Goal: Task Accomplishment & Management: Complete application form

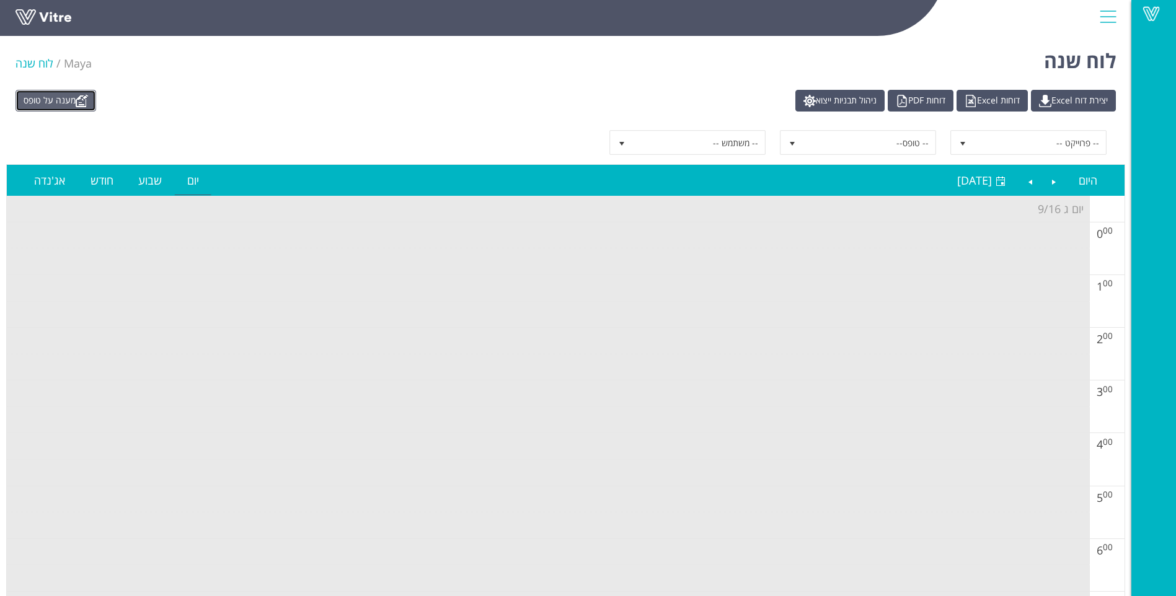
click at [74, 94] on link "מענה על טופס" at bounding box center [56, 101] width 81 height 22
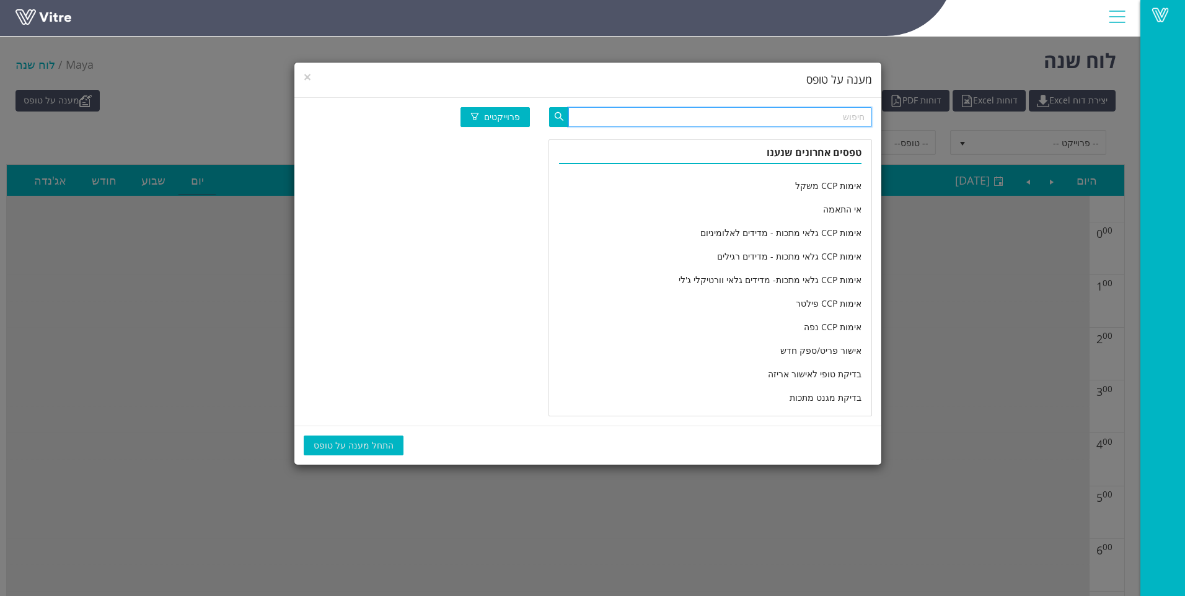
click at [696, 123] on input "text" at bounding box center [721, 117] width 304 height 20
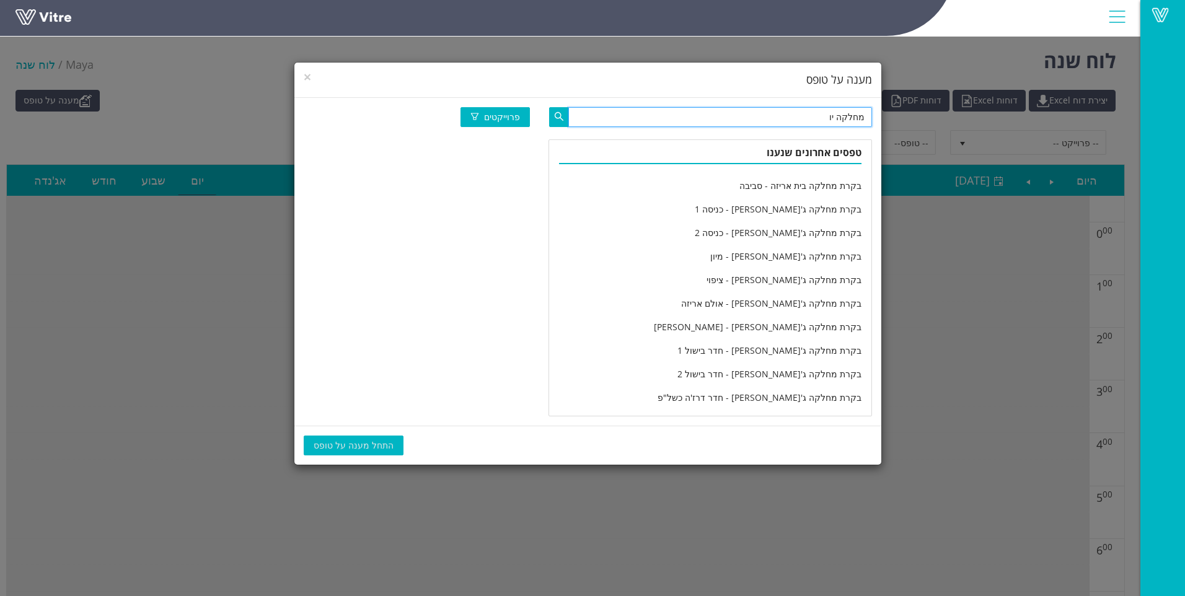
type input "מחלקה יו"
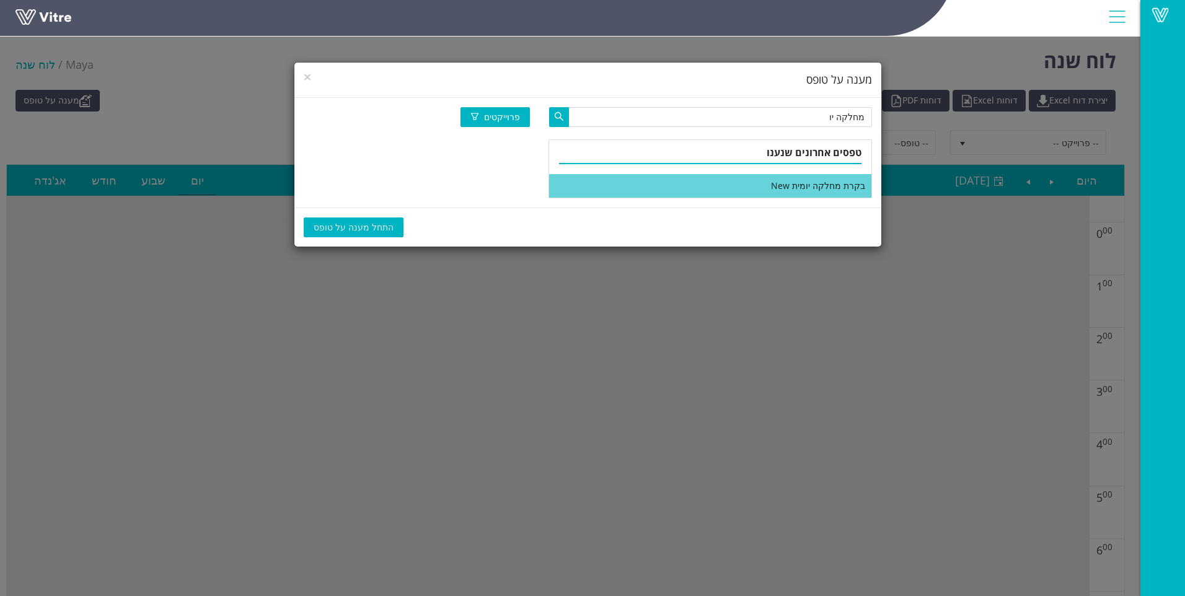
click at [799, 183] on li "בקרת מחלקה יומית New" at bounding box center [710, 186] width 322 height 24
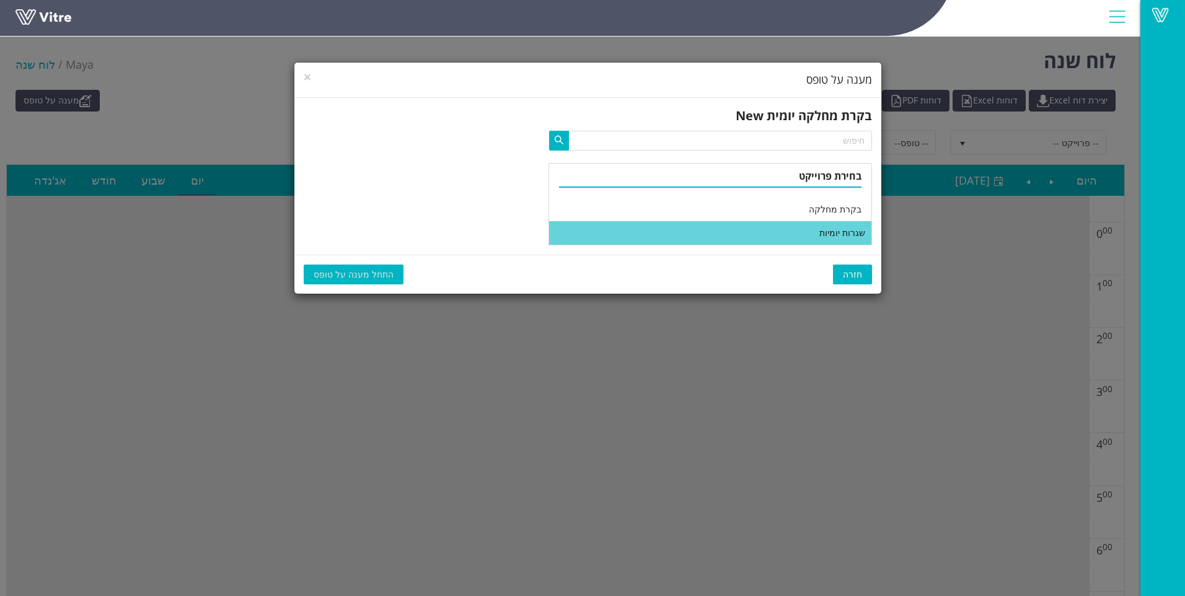
click at [676, 234] on li "שגרות יומיות" at bounding box center [710, 233] width 322 height 24
click at [378, 275] on span "התחל מענה על טופס" at bounding box center [354, 275] width 80 height 14
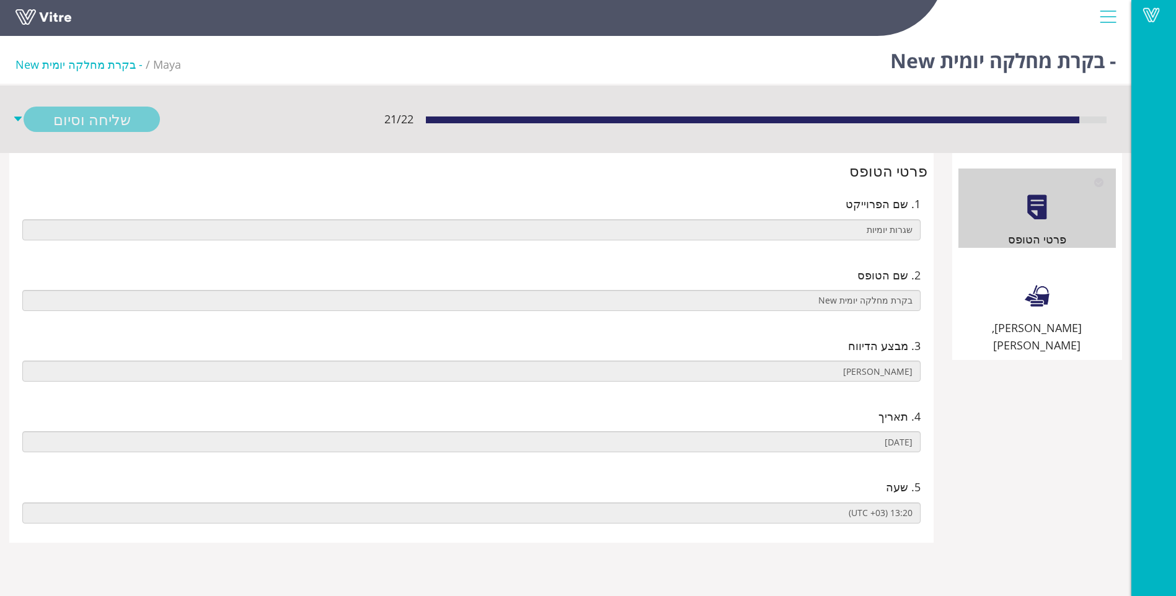
click at [1067, 291] on div "שילוט, סימון וניקיון" at bounding box center [1037, 305] width 157 height 97
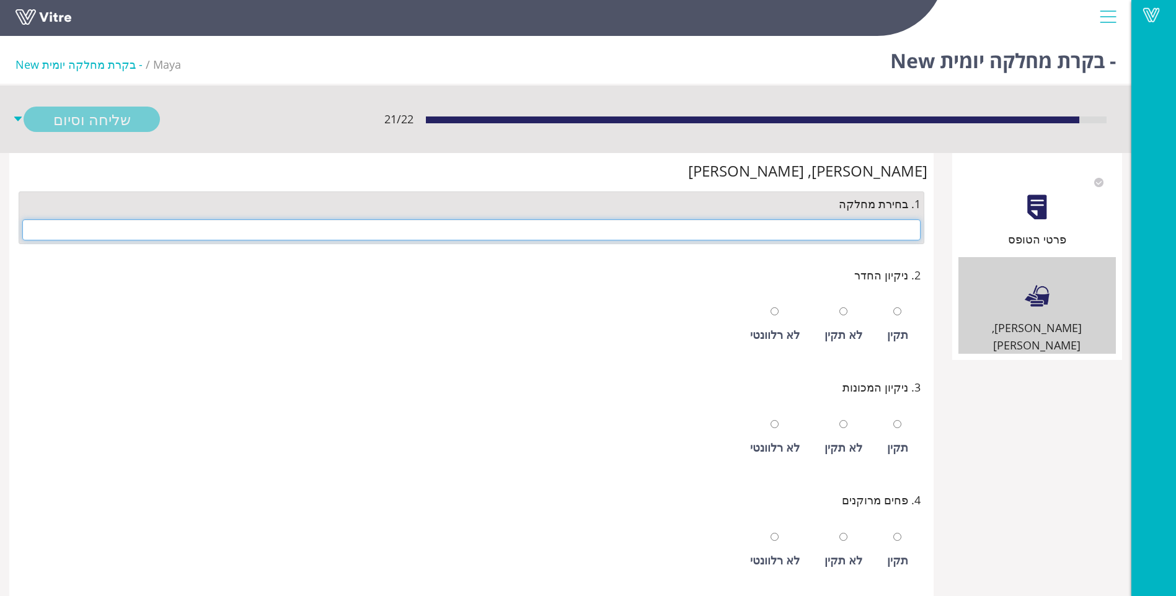
click at [799, 239] on input "text" at bounding box center [471, 229] width 898 height 21
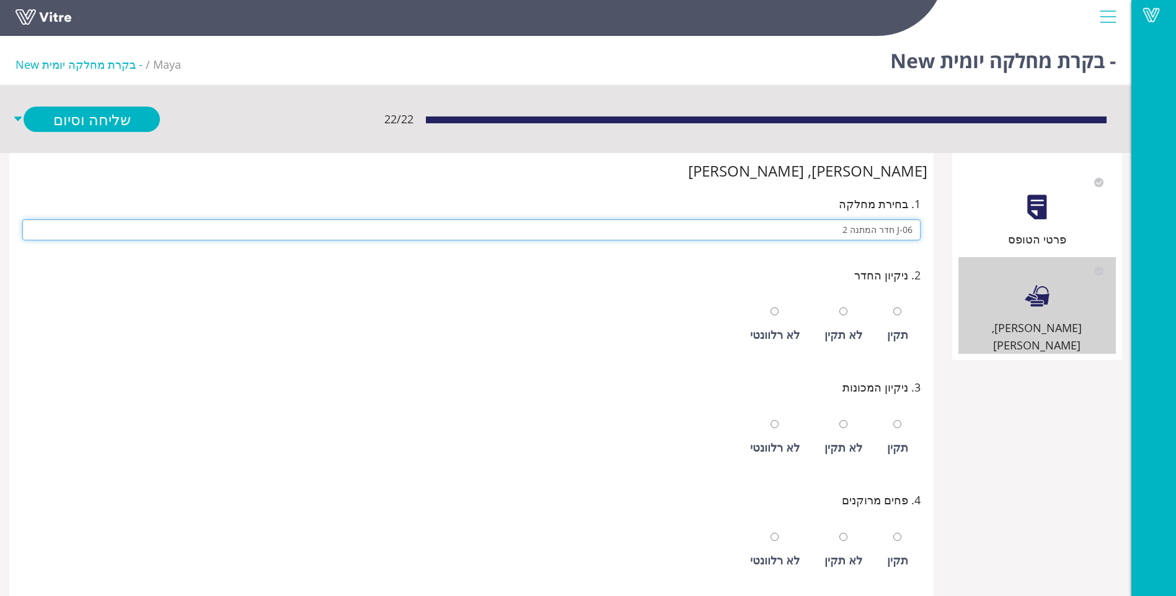
type input "J-06 חדר המתנה 2"
click at [893, 308] on input "radio" at bounding box center [897, 312] width 8 height 8
radio input "true"
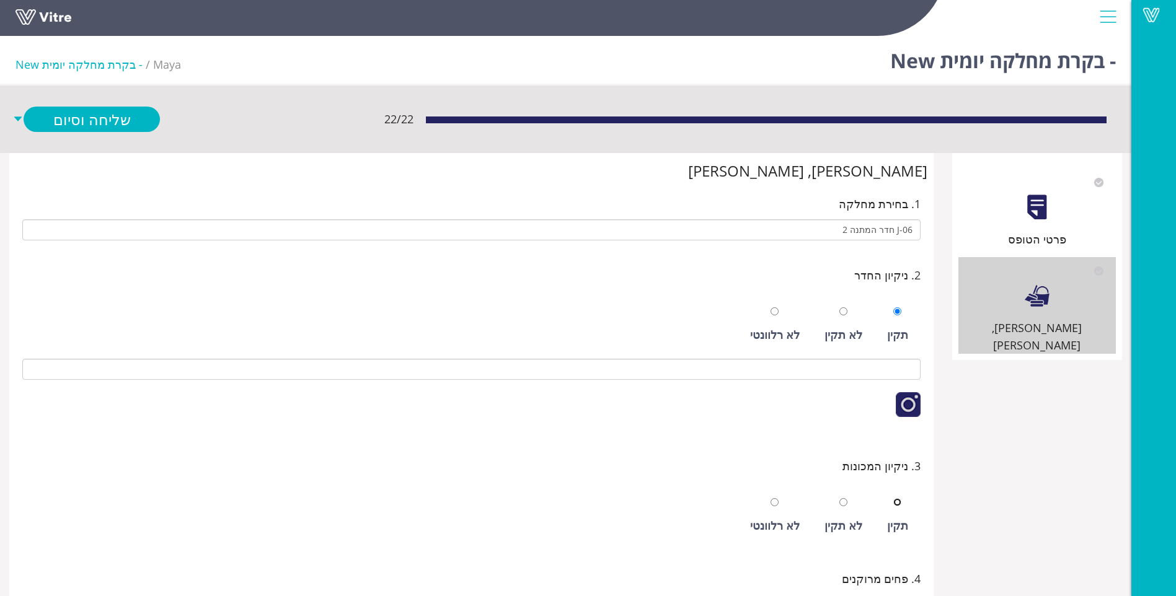
click at [893, 499] on input "radio" at bounding box center [897, 503] width 8 height 8
radio input "true"
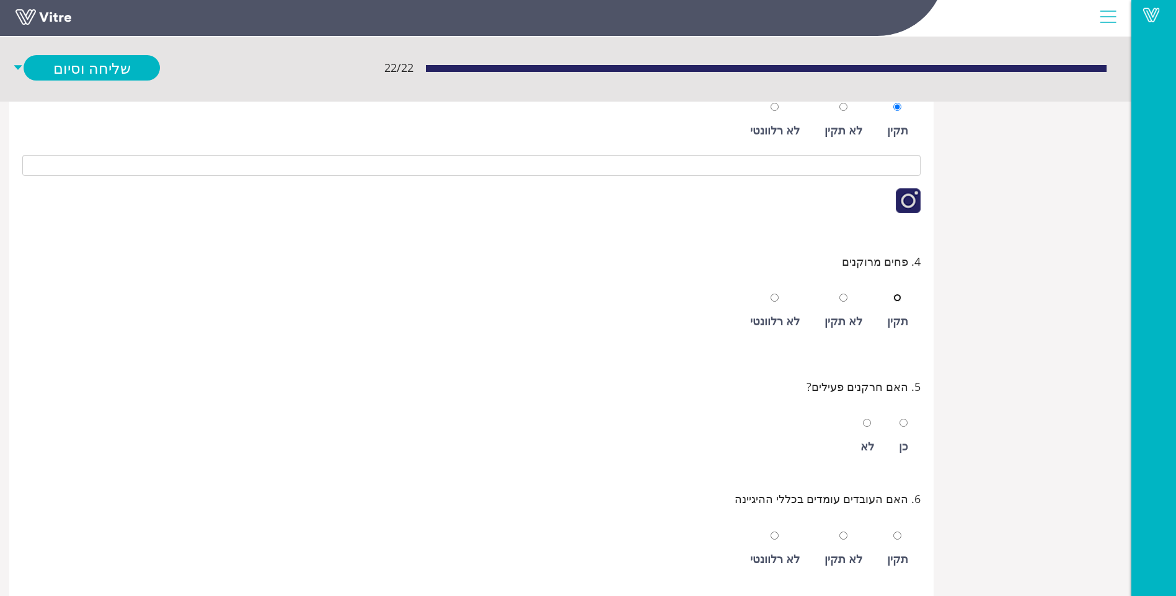
click at [893, 294] on input "radio" at bounding box center [897, 298] width 8 height 8
radio input "true"
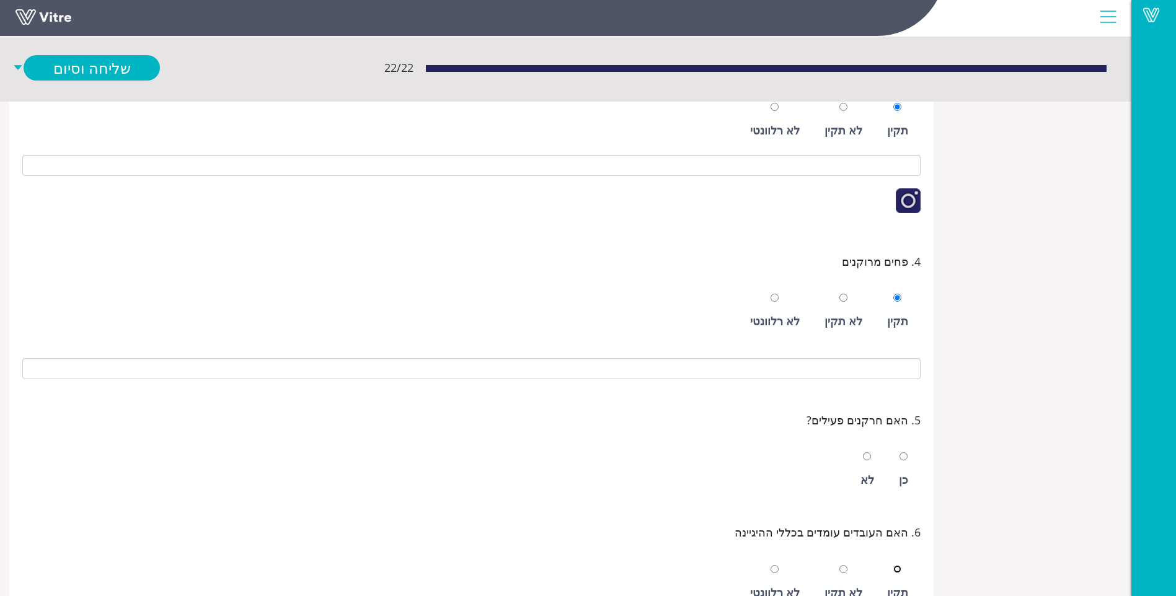
click at [893, 565] on input "radio" at bounding box center [897, 569] width 8 height 8
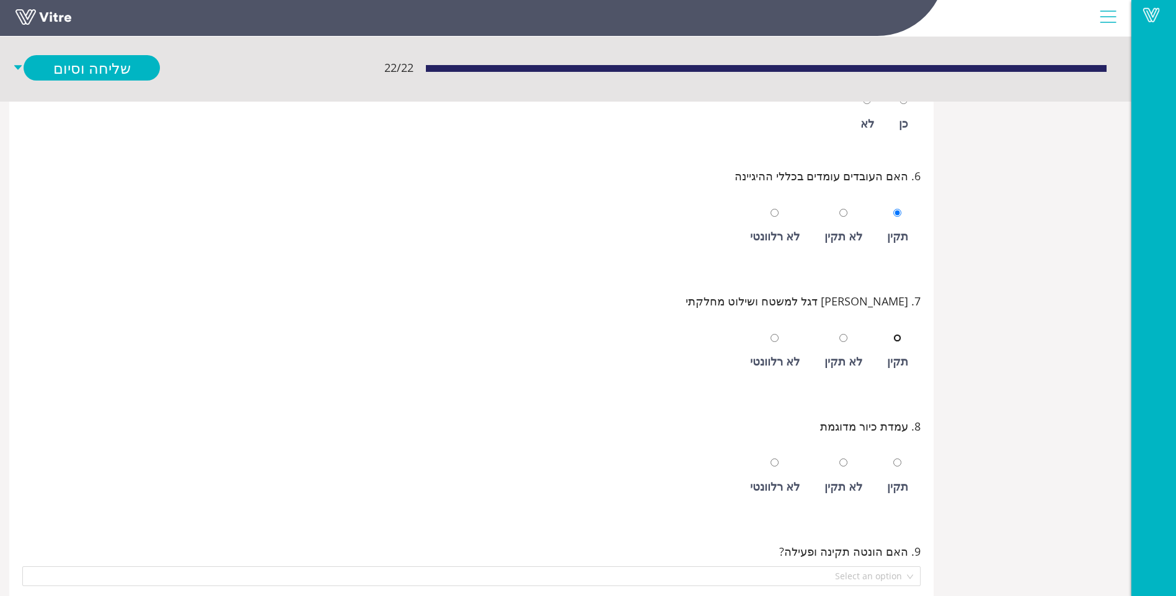
scroll to position [730, 0]
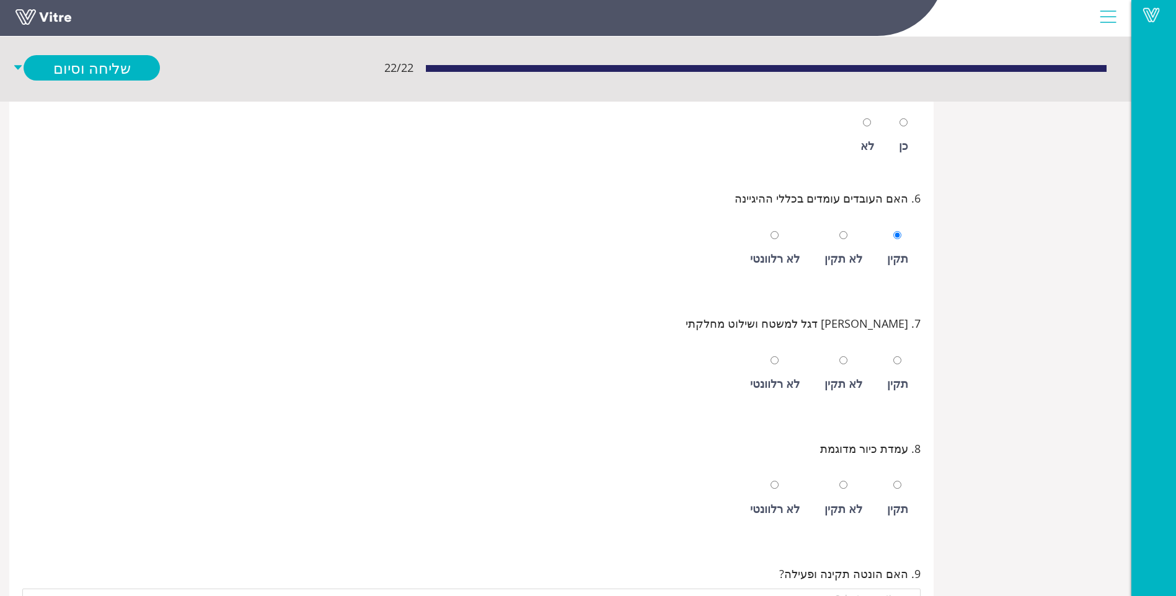
click at [781, 259] on div "לא רלוונטי" at bounding box center [775, 258] width 50 height 17
radio input "false"
radio input "true"
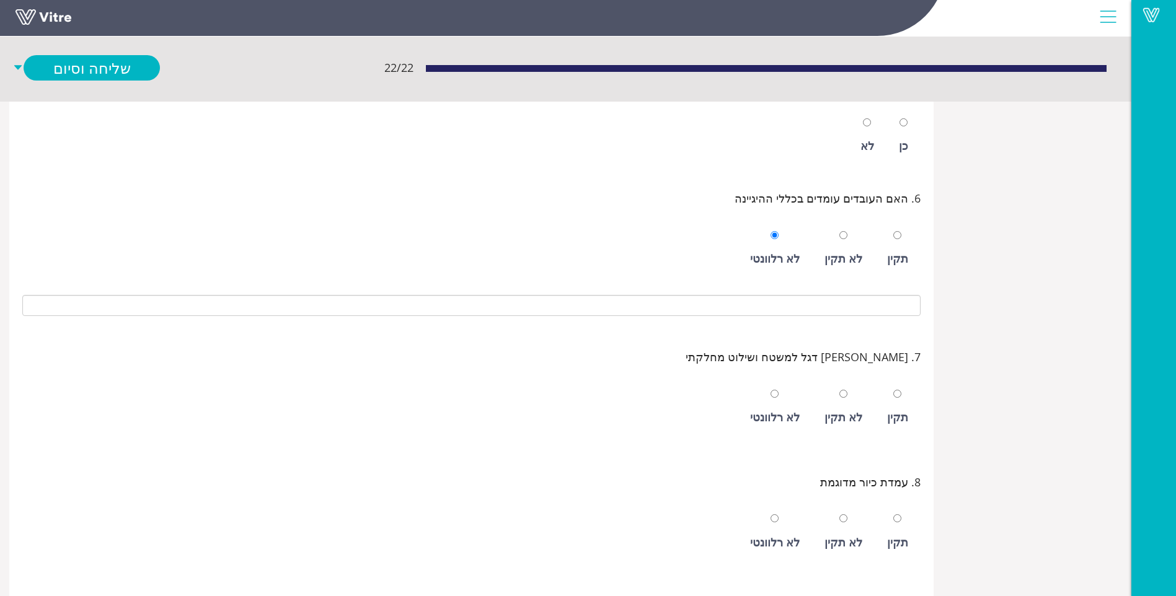
scroll to position [916, 0]
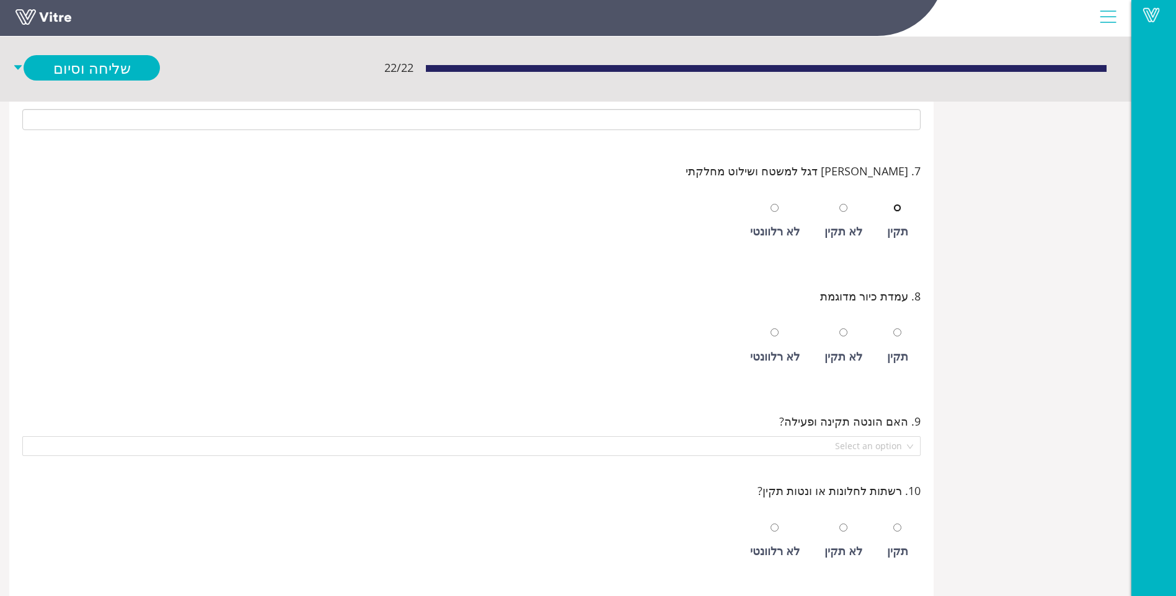
click at [900, 210] on input "radio" at bounding box center [897, 208] width 8 height 8
radio input "true"
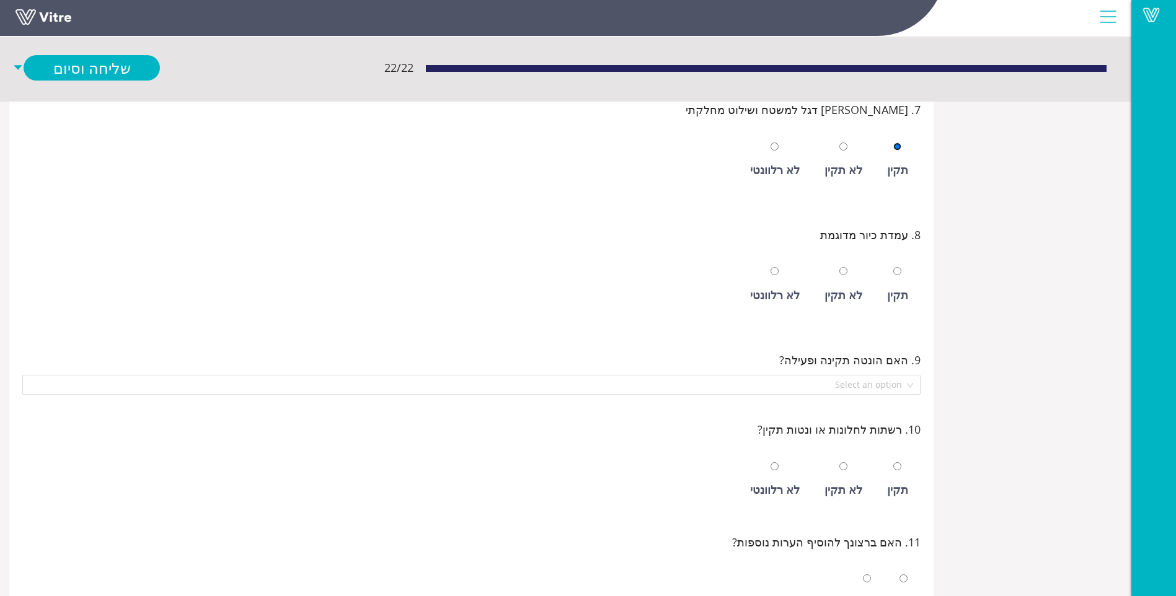
scroll to position [978, 0]
click at [787, 293] on div "לא רלוונטי" at bounding box center [775, 294] width 50 height 17
radio input "true"
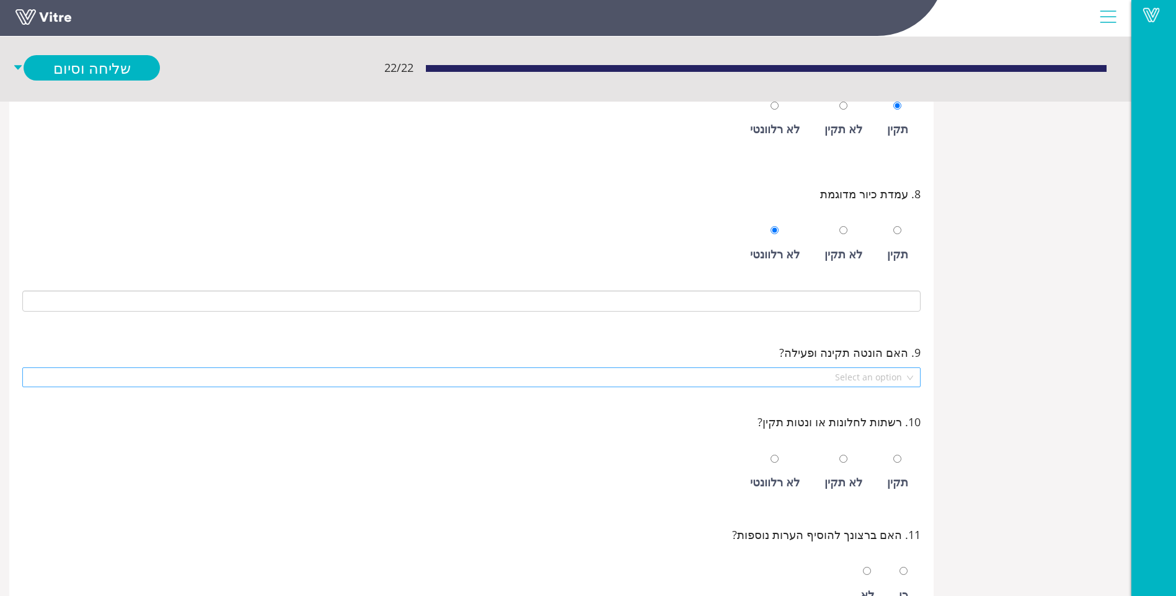
scroll to position [1102, 0]
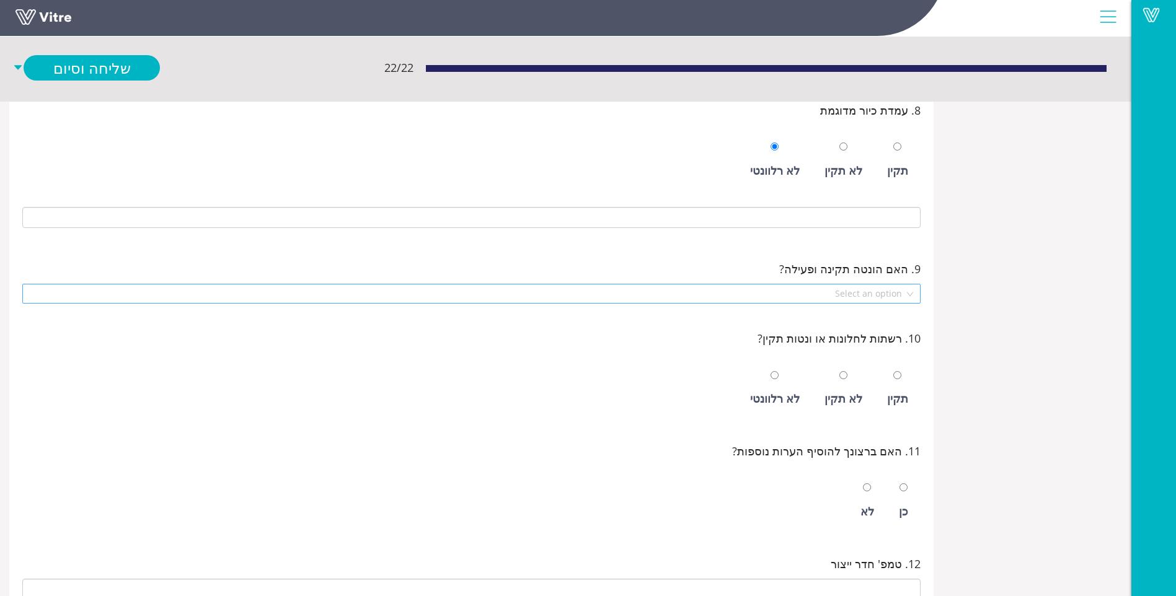
click at [805, 290] on input "search" at bounding box center [467, 294] width 875 height 19
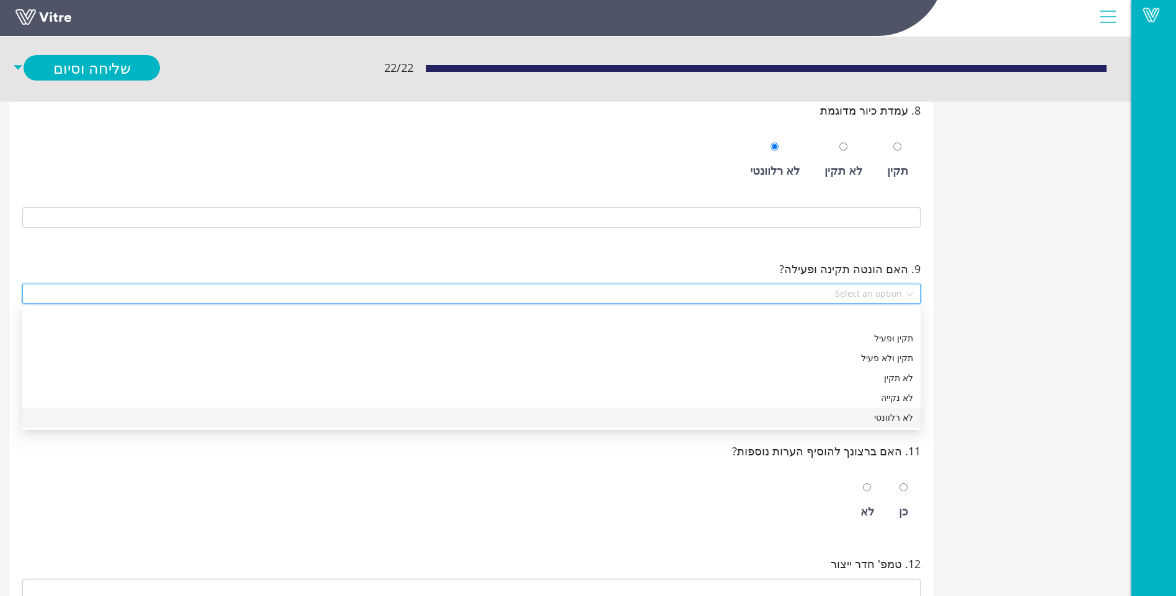
click at [846, 412] on div "לא רלוונטי" at bounding box center [472, 418] width 884 height 14
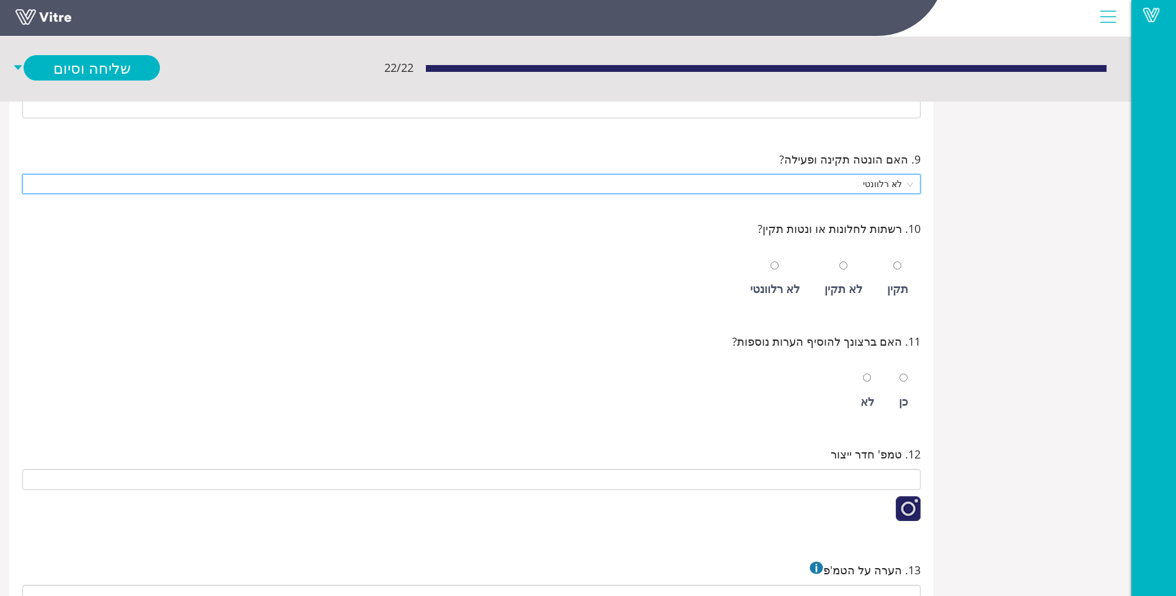
scroll to position [1226, 0]
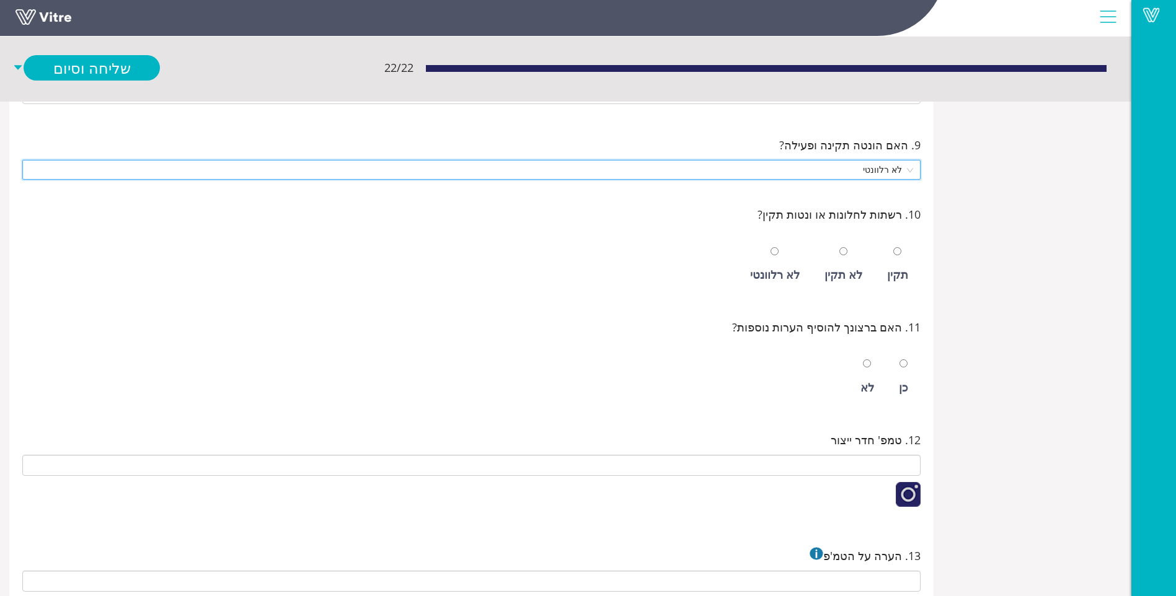
click at [906, 265] on div "תקין" at bounding box center [897, 264] width 33 height 57
radio input "true"
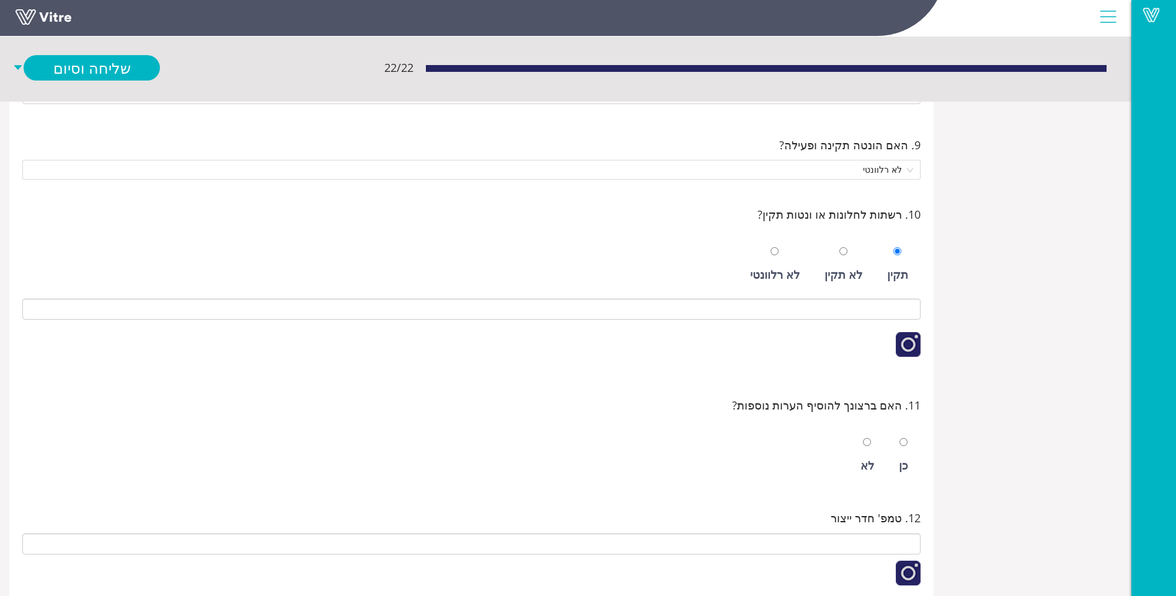
scroll to position [1288, 0]
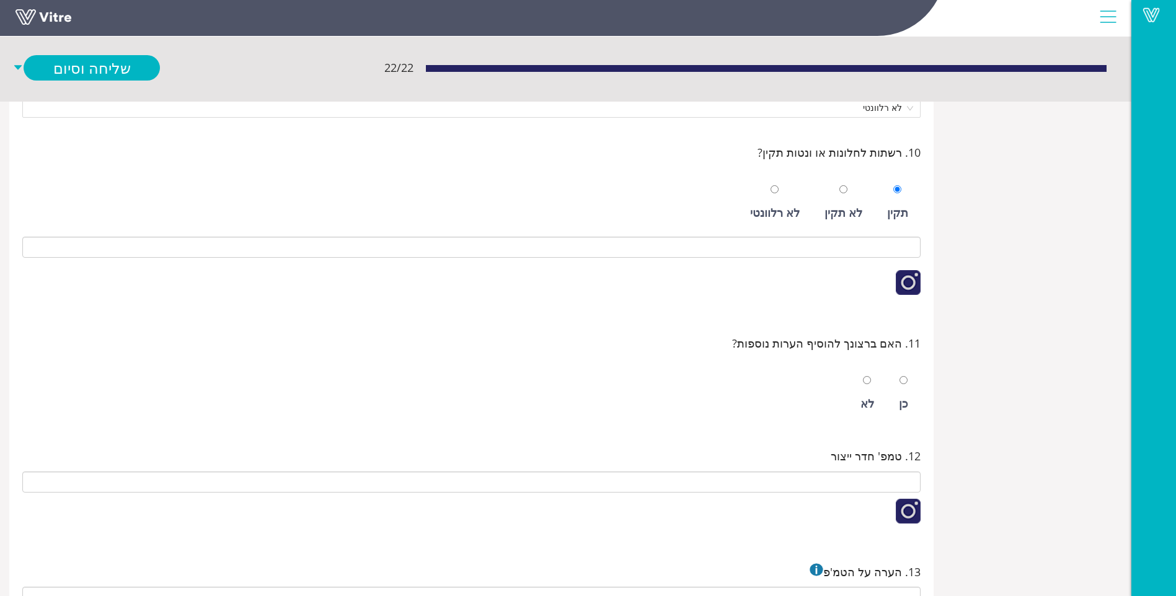
click at [874, 392] on div "לא" at bounding box center [867, 393] width 26 height 57
radio input "true"
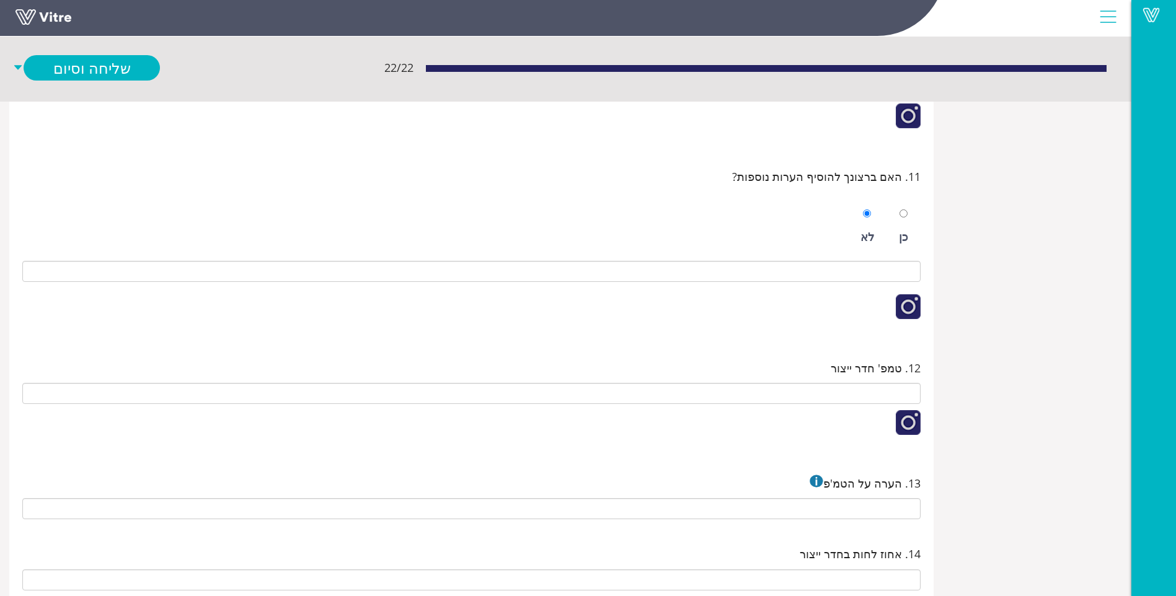
scroll to position [1474, 0]
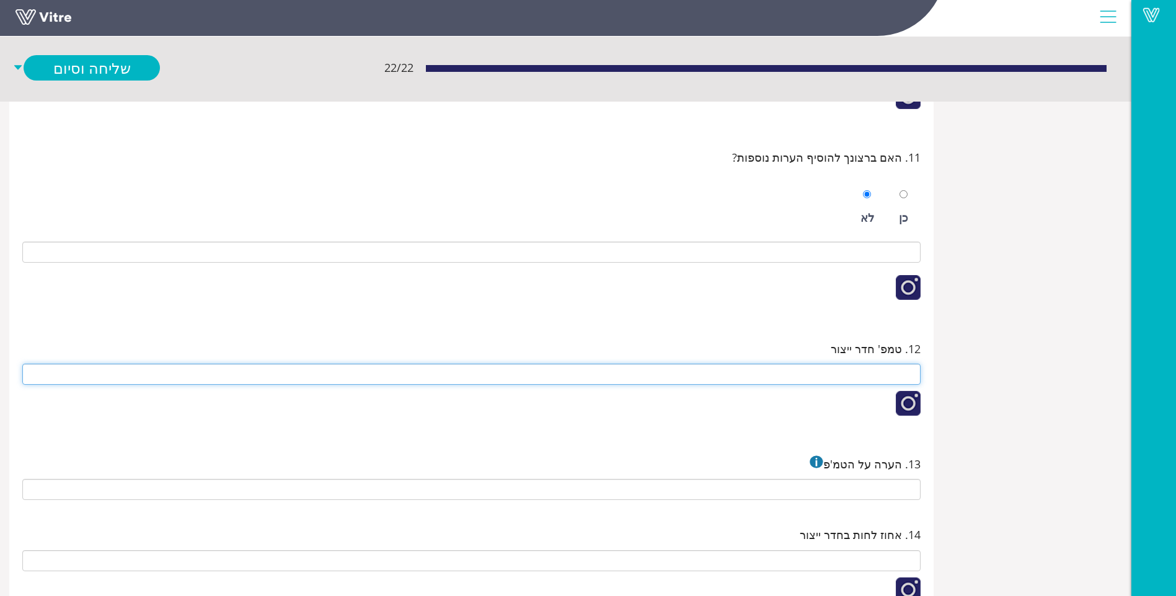
click at [855, 383] on input "text" at bounding box center [471, 374] width 898 height 21
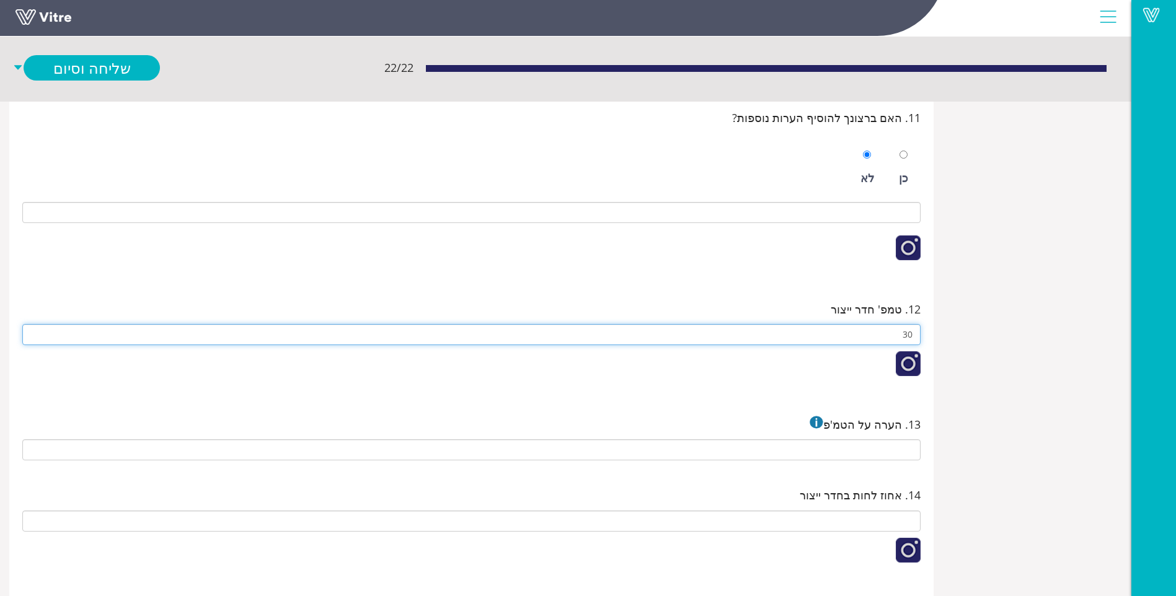
scroll to position [1536, 0]
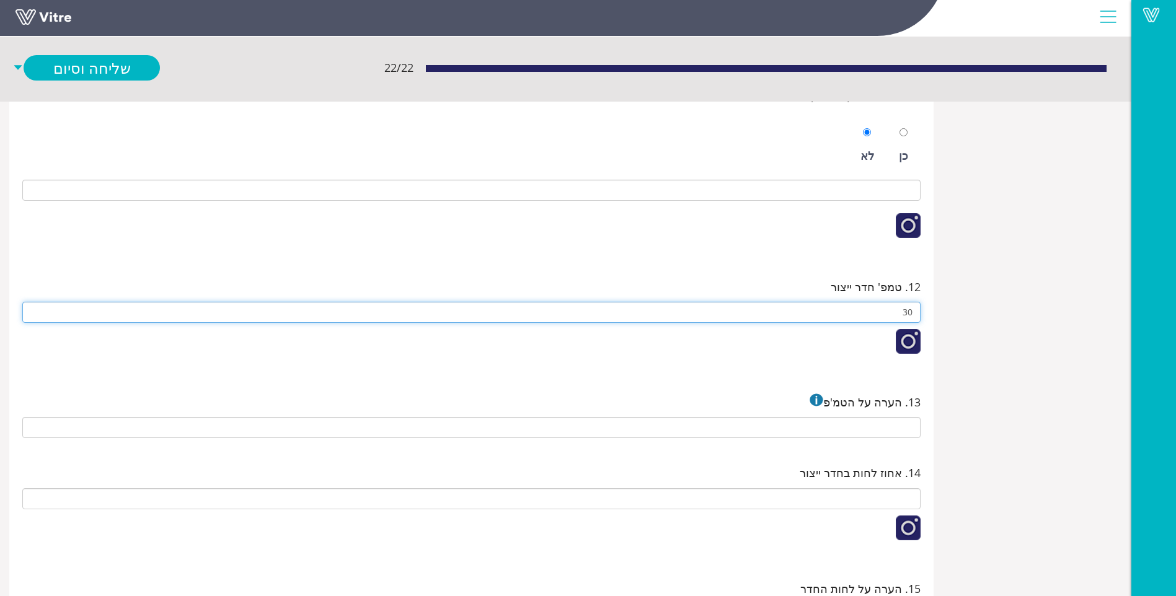
type input "30"
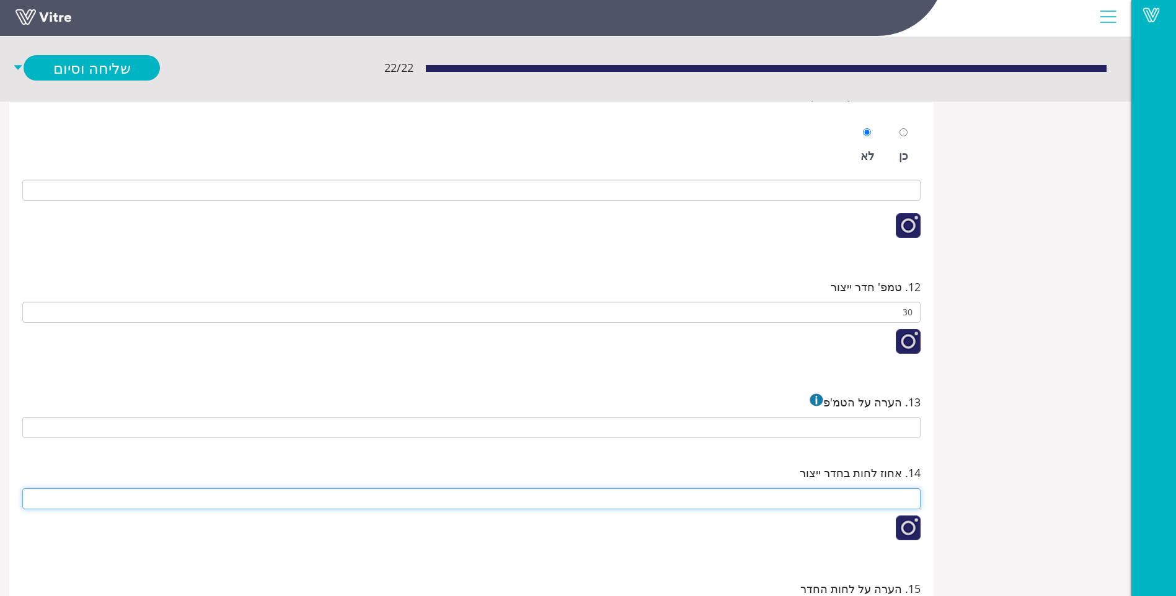
click at [882, 505] on input "text" at bounding box center [471, 499] width 898 height 21
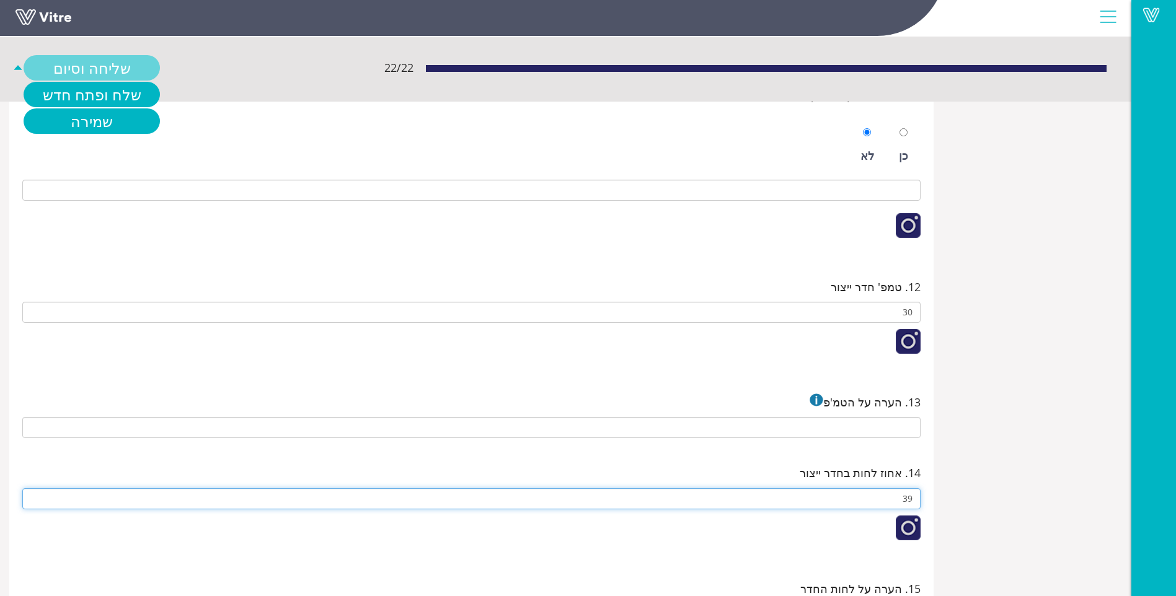
type input "39"
click at [43, 63] on link "שליחה וסיום" at bounding box center [92, 67] width 136 height 25
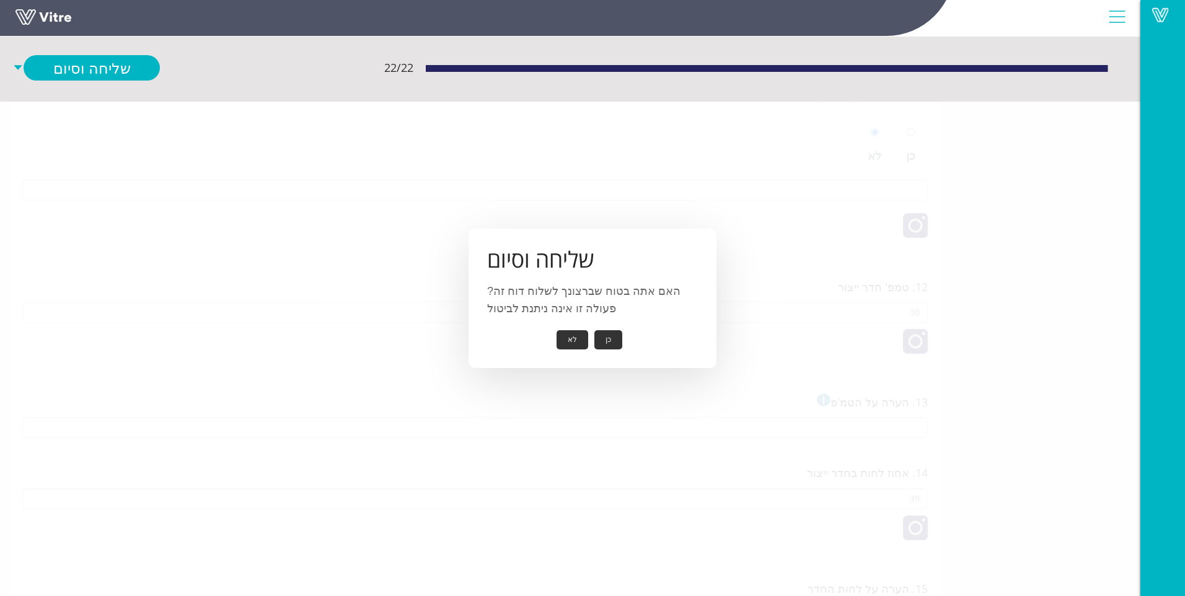
click at [605, 335] on button "כן" at bounding box center [609, 339] width 28 height 19
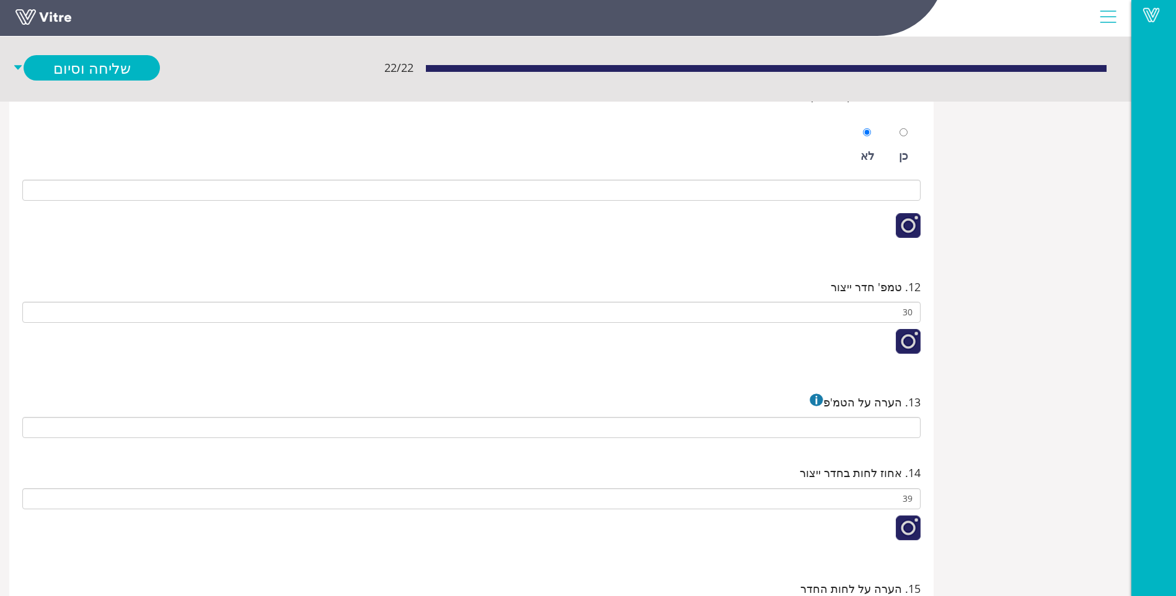
click at [590, 334] on div at bounding box center [471, 345] width 898 height 45
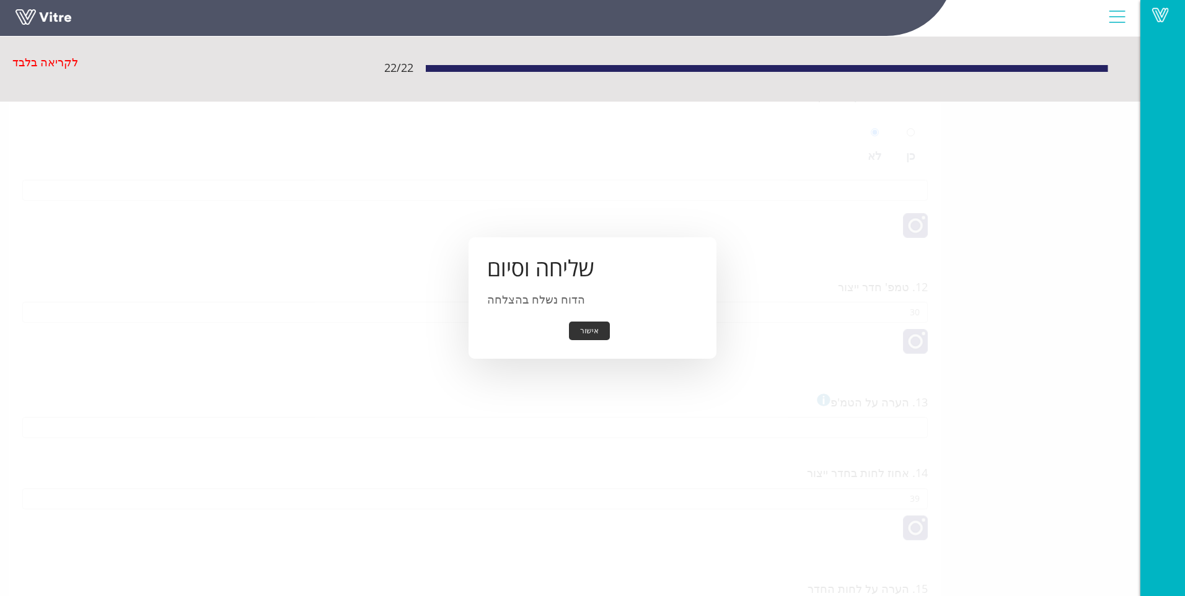
click at [590, 334] on button "אישור" at bounding box center [589, 331] width 41 height 19
